Goal: Information Seeking & Learning: Learn about a topic

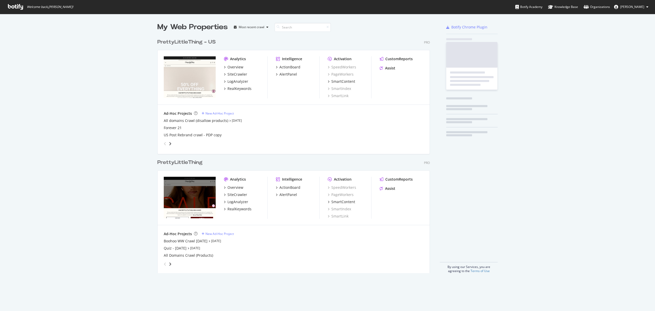
scroll to position [235, 272]
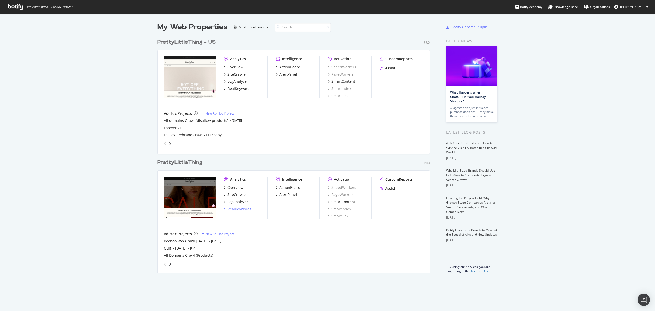
click at [238, 209] on div "RealKeywords" at bounding box center [239, 208] width 24 height 5
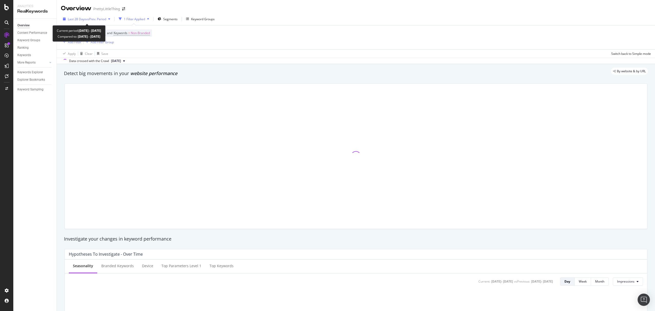
click at [93, 18] on span "vs Prev. Period" at bounding box center [96, 19] width 20 height 4
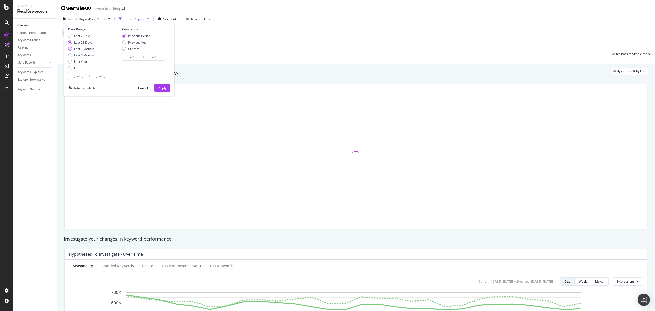
click at [84, 49] on div "Last 3 Months" at bounding box center [84, 49] width 20 height 4
type input "[DATE]"
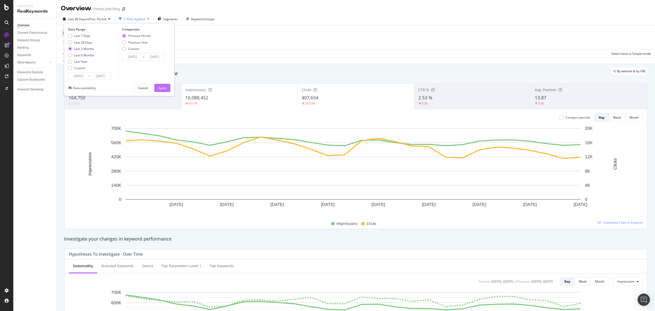
click at [161, 86] on div "Apply" at bounding box center [162, 88] width 8 height 4
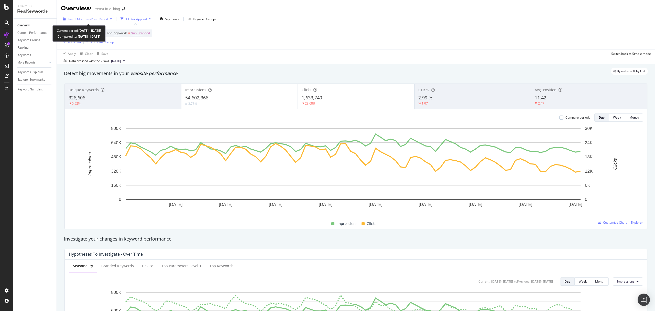
click at [95, 18] on span "vs Prev. Period" at bounding box center [98, 19] width 20 height 4
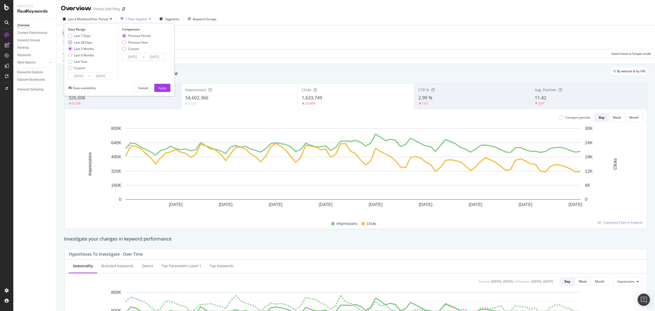
click at [84, 42] on div "Last 28 Days" at bounding box center [83, 42] width 18 height 4
type input "[DATE]"
click at [161, 86] on div "Apply" at bounding box center [162, 88] width 8 height 4
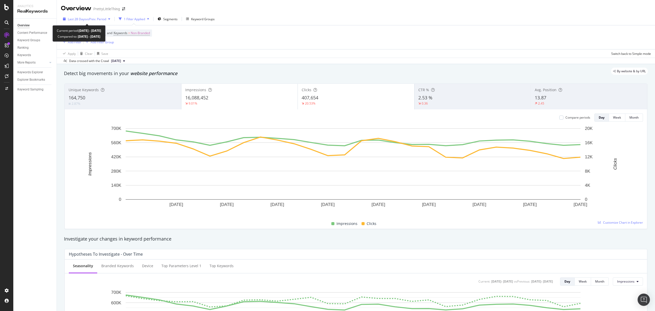
click at [81, 19] on span "Last 28 Days" at bounding box center [77, 19] width 18 height 4
click at [244, 54] on div "Apply Clear Save Switch back to Simple mode" at bounding box center [356, 53] width 598 height 8
click at [91, 20] on span "vs Prev. Period" at bounding box center [96, 19] width 20 height 4
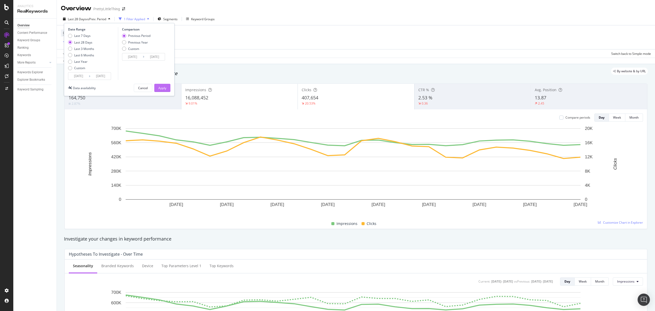
click at [168, 88] on button "Apply" at bounding box center [162, 88] width 16 height 8
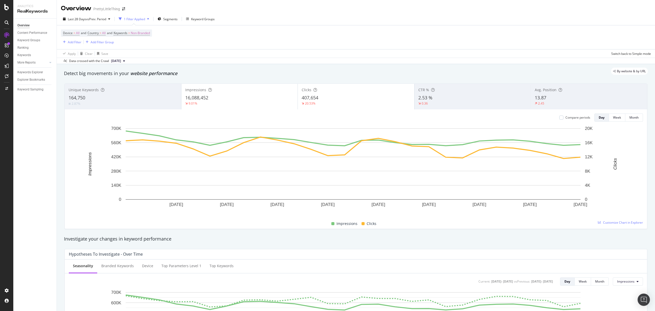
click at [72, 97] on span "164,750" at bounding box center [77, 97] width 17 height 6
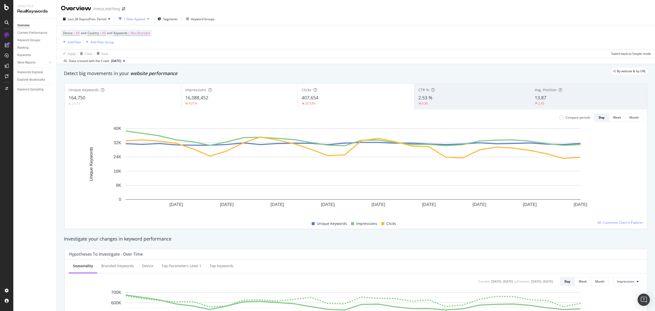
click at [356, 224] on span "Impressions" at bounding box center [366, 223] width 21 height 6
click at [351, 224] on span at bounding box center [352, 223] width 3 height 3
click at [381, 224] on span at bounding box center [382, 223] width 3 height 3
click at [613, 118] on div "Week" at bounding box center [617, 117] width 8 height 4
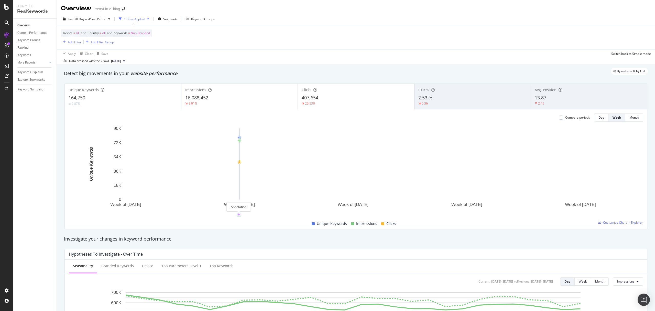
click at [240, 215] on icon "plus" at bounding box center [238, 214] width 3 height 3
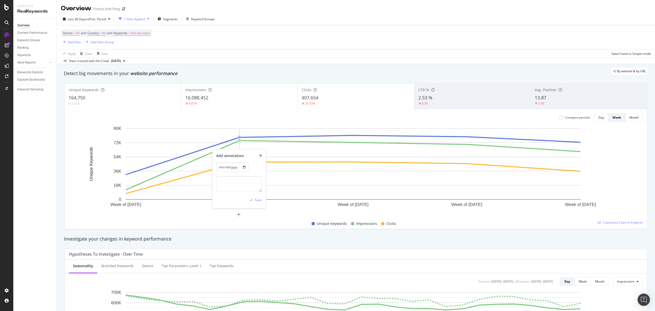
click at [260, 155] on icon "xmark" at bounding box center [260, 155] width 2 height 3
